Goal: Task Accomplishment & Management: Manage account settings

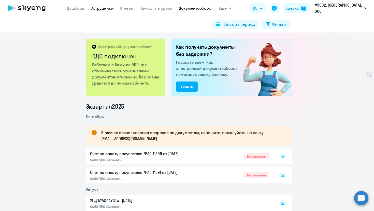
click at [105, 7] on link "Сотрудники" at bounding box center [102, 8] width 23 height 5
select select "30"
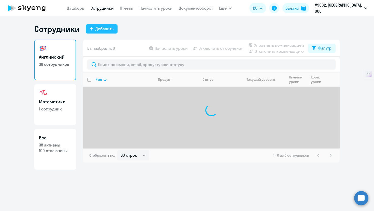
click at [107, 28] on div "Добавить" at bounding box center [104, 29] width 18 height 6
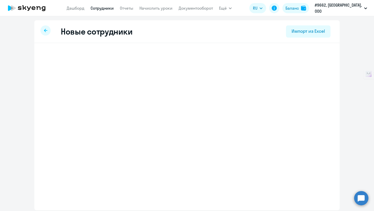
select select "english_adult_not_native_speaker"
select select "3"
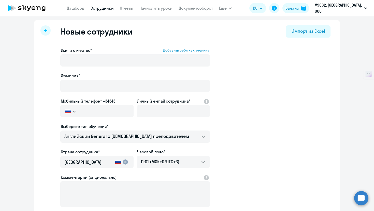
click at [40, 29] on div at bounding box center [45, 30] width 10 height 10
select select "30"
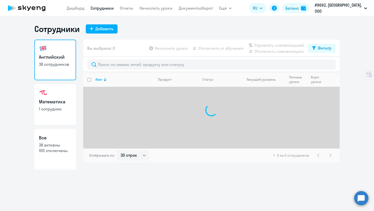
click at [115, 58] on div at bounding box center [211, 64] width 256 height 15
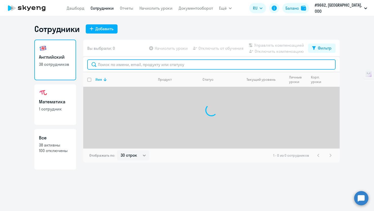
click at [119, 62] on input "text" at bounding box center [211, 65] width 248 height 10
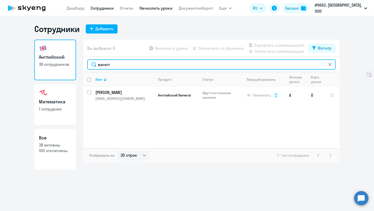
type input "васют"
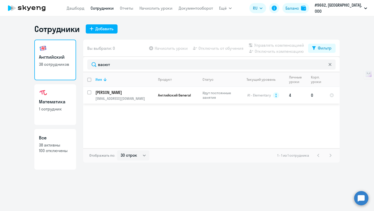
click at [312, 96] on td "0" at bounding box center [316, 95] width 19 height 17
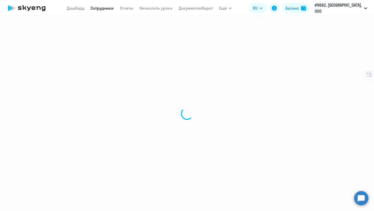
select select "english"
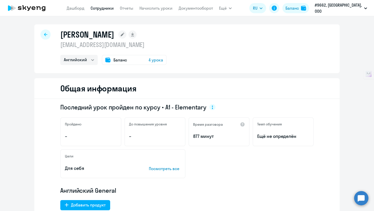
select select "30"
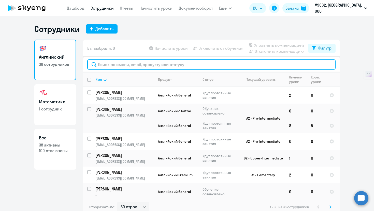
click at [158, 65] on input "text" at bounding box center [211, 65] width 248 height 10
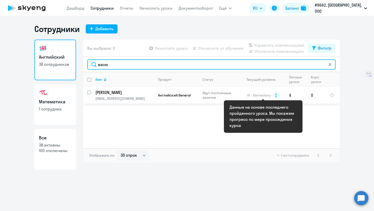
type input "васю"
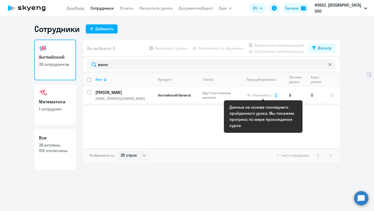
click at [273, 96] on circle at bounding box center [276, 95] width 6 height 6
select select "english"
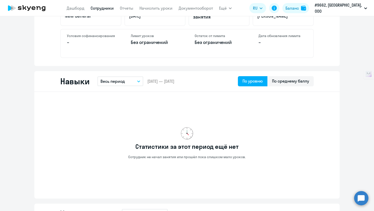
scroll to position [179, 0]
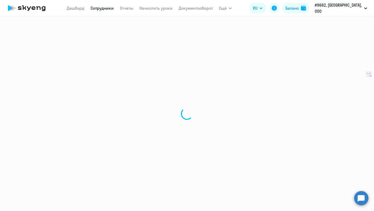
select select "30"
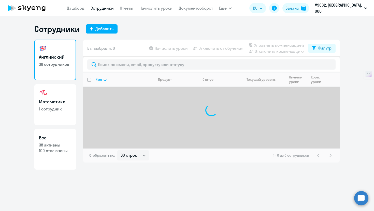
click at [154, 4] on nav "Дашборд Сотрудники Отчеты Начислить уроки Документооборот" at bounding box center [140, 8] width 146 height 10
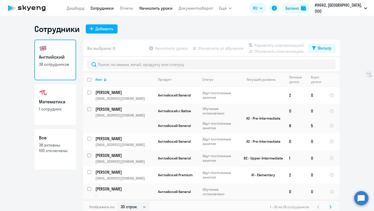
click at [155, 6] on link "Начислить уроки" at bounding box center [155, 8] width 33 height 5
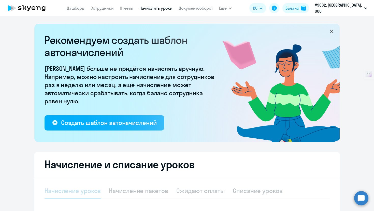
select select "10"
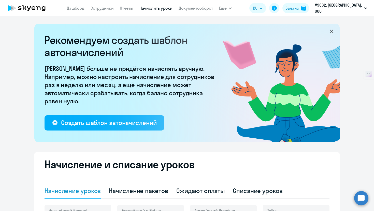
scroll to position [78, 0]
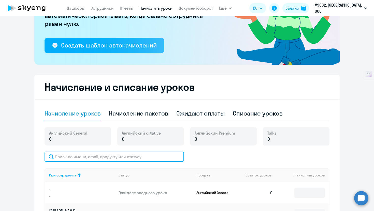
click at [102, 156] on input "text" at bounding box center [114, 157] width 139 height 10
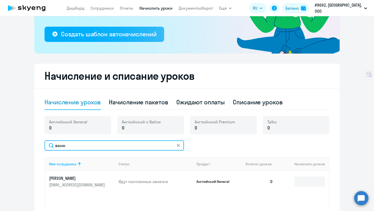
scroll to position [94, 0]
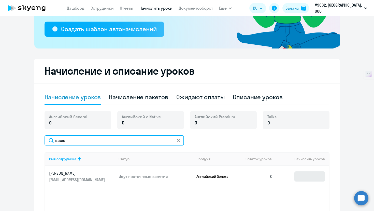
type input "васю"
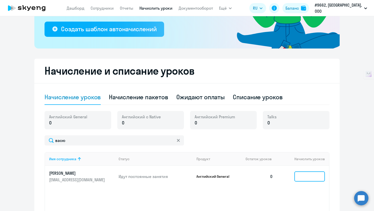
click at [310, 176] on input at bounding box center [309, 177] width 31 height 10
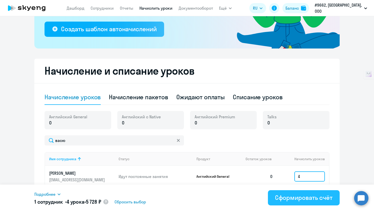
type input "4"
click at [316, 198] on div "Сформировать счёт" at bounding box center [303, 198] width 57 height 8
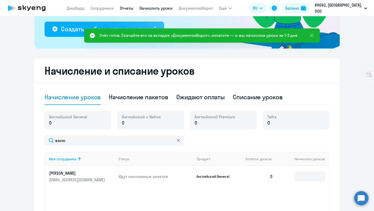
click at [132, 9] on link "Отчеты" at bounding box center [126, 8] width 13 height 5
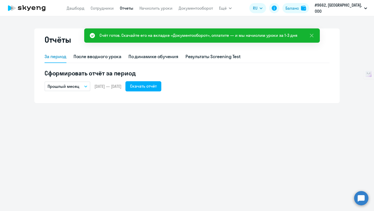
click at [133, 11] on app-menu-item-link "Отчеты" at bounding box center [126, 8] width 13 height 6
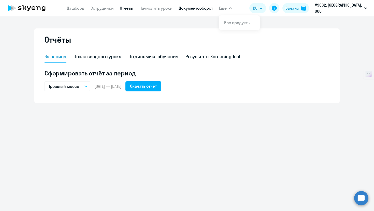
click at [192, 9] on link "Документооборот" at bounding box center [196, 8] width 34 height 5
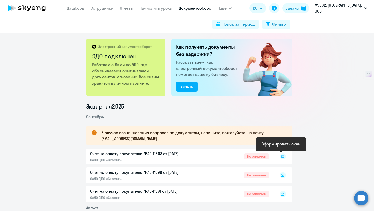
click at [282, 156] on icon at bounding box center [283, 156] width 2 height 0
click at [282, 158] on icon at bounding box center [282, 158] width 3 height 1
